Goal: Complete application form: Complete application form

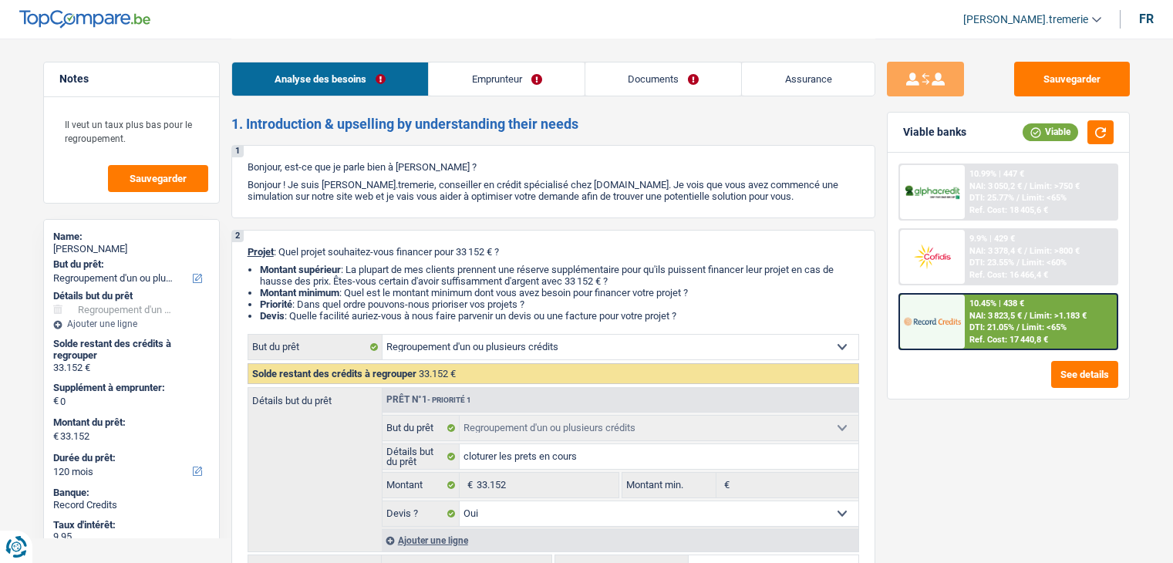
select select "refinancing"
select select "120"
select select "refinancing"
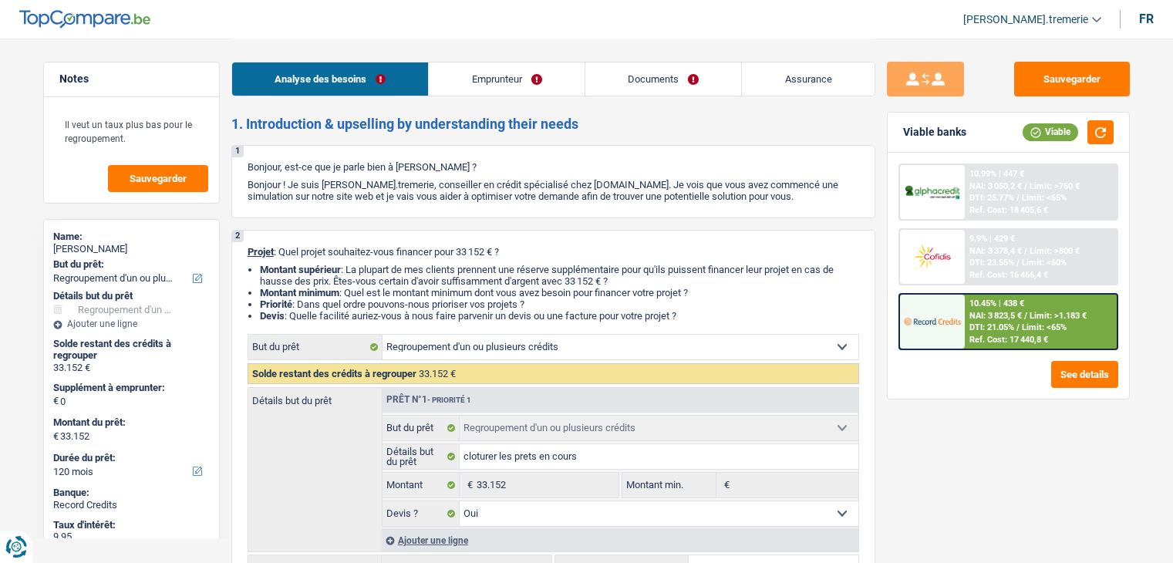
select select "yes"
select select "120"
select select "privateEmployee"
select select "netSalary"
select select "mealVouchers"
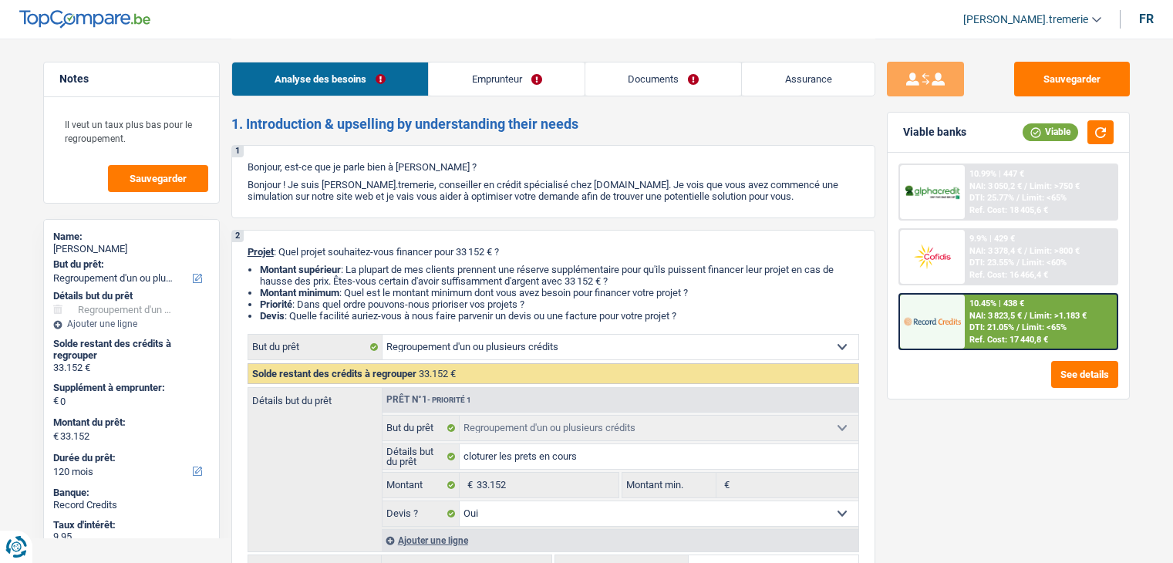
select select "rentalIncome"
select select "familyAllowances"
select select "ownerWithMortgage"
select select "personalLoan"
select select "homeFurnishingOrRelocation"
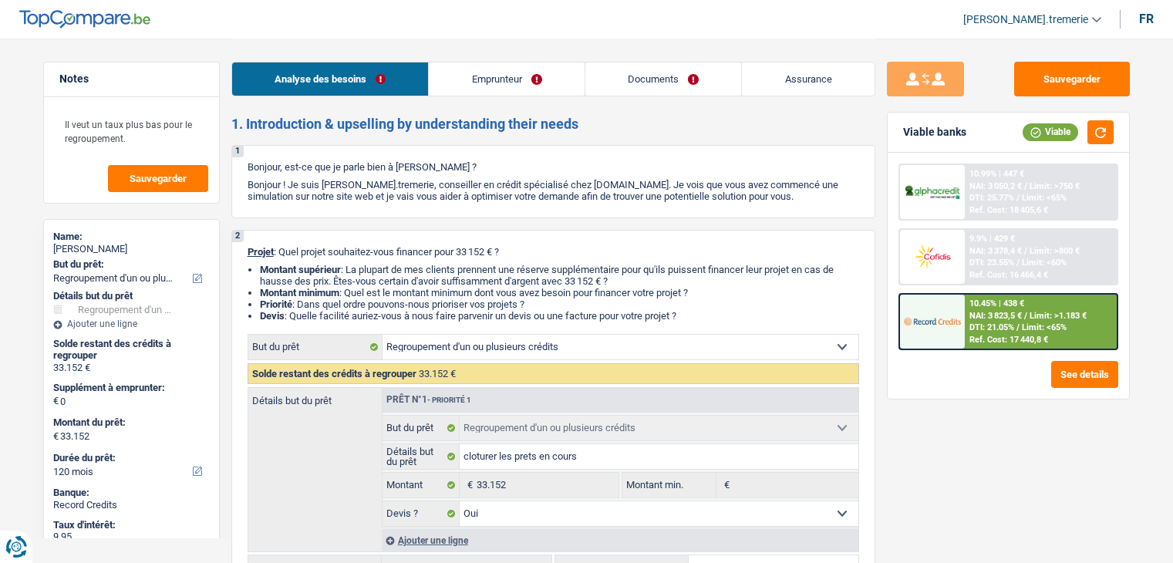
select select "84"
select select "personalLoan"
select select "homeFurnishingOrRelocation"
select select "42"
select select "personalLoan"
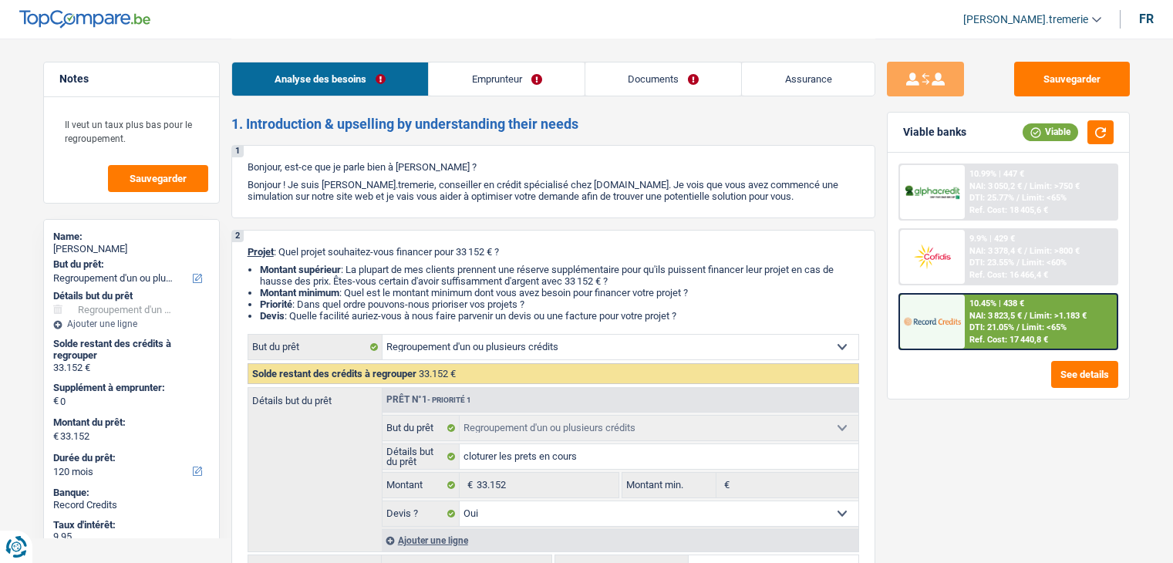
select select "homeFurnishingOrRelocation"
select select "36"
select select "cardOrCredit"
select select "mortgage"
select select "240"
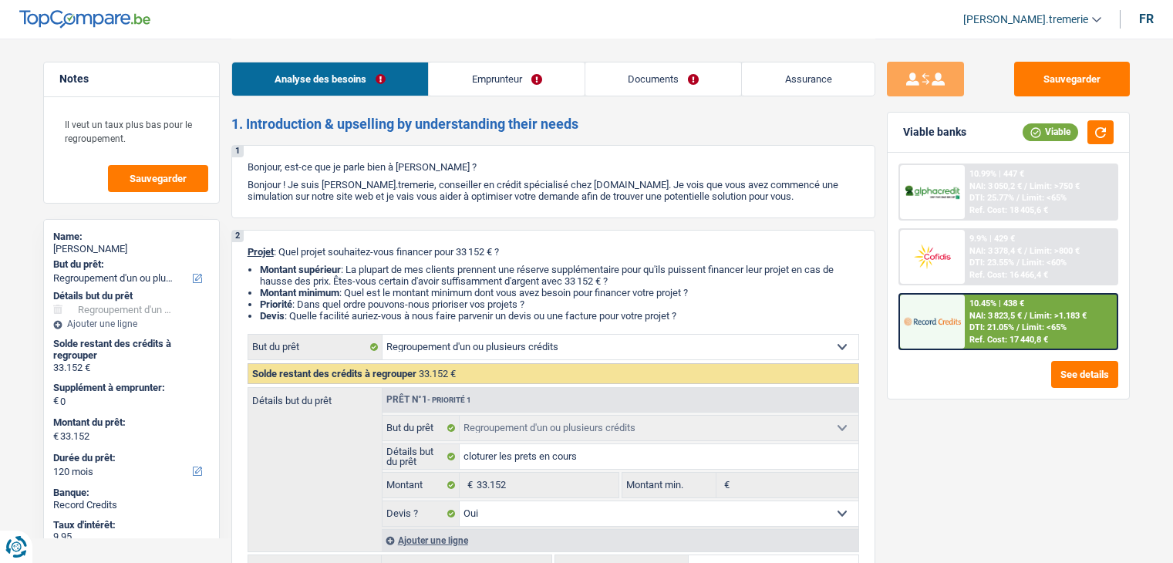
select select "refinancing"
select select "yes"
select select "120"
